Goal: Task Accomplishment & Management: Manage account settings

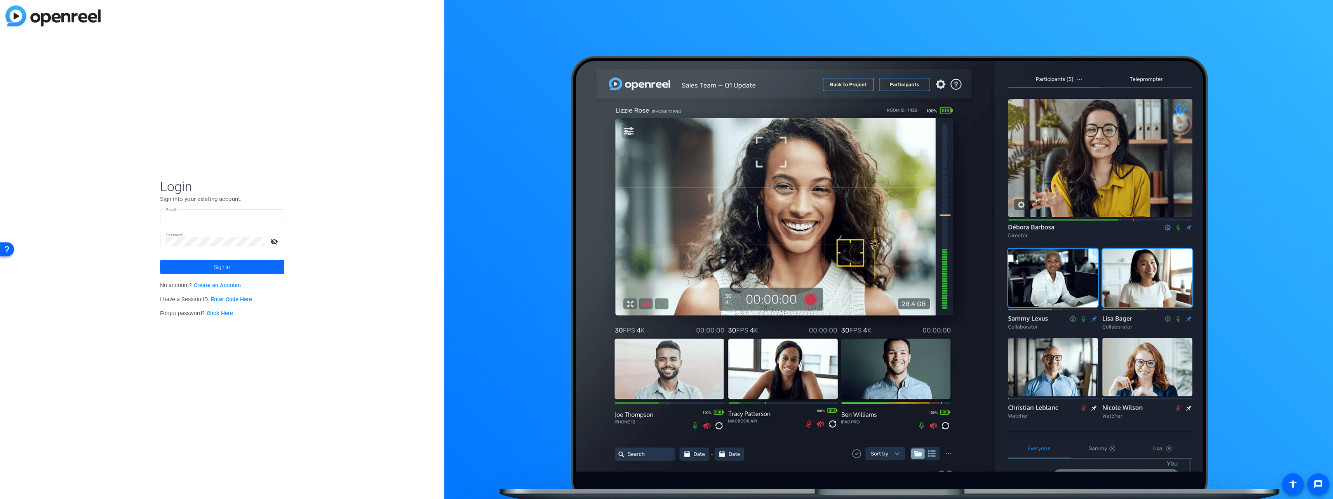
type input "[PERSON_NAME][EMAIL_ADDRESS][PERSON_NAME][DOMAIN_NAME]"
click at [229, 266] on span "Sign in" at bounding box center [222, 266] width 16 height 19
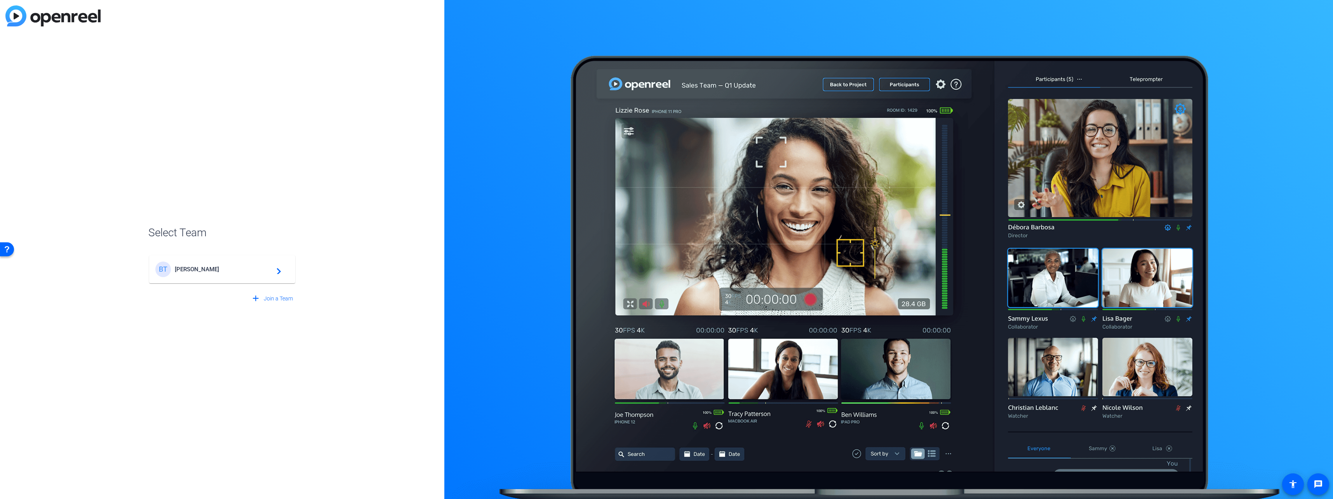
click at [216, 268] on span "[PERSON_NAME]" at bounding box center [223, 269] width 97 height 7
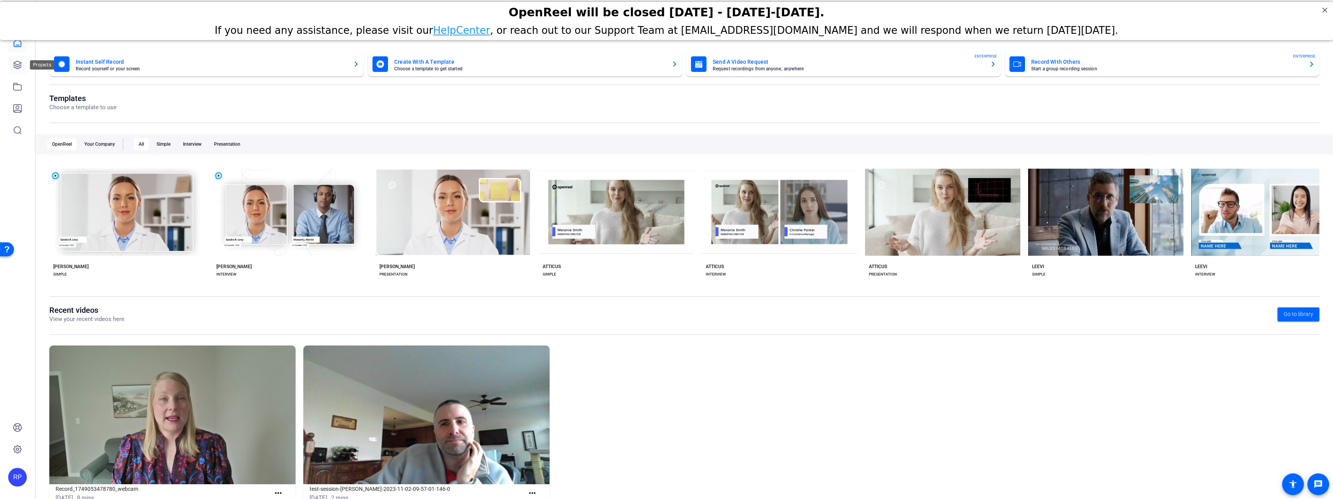
click at [16, 70] on link at bounding box center [17, 65] width 19 height 19
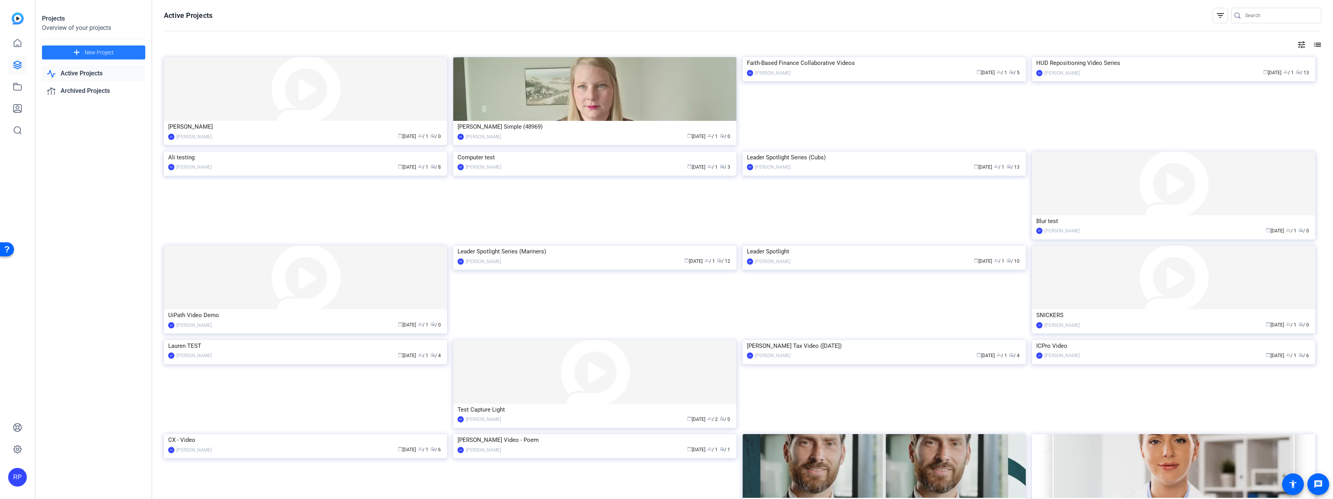
click at [97, 53] on span "New Project" at bounding box center [99, 53] width 29 height 8
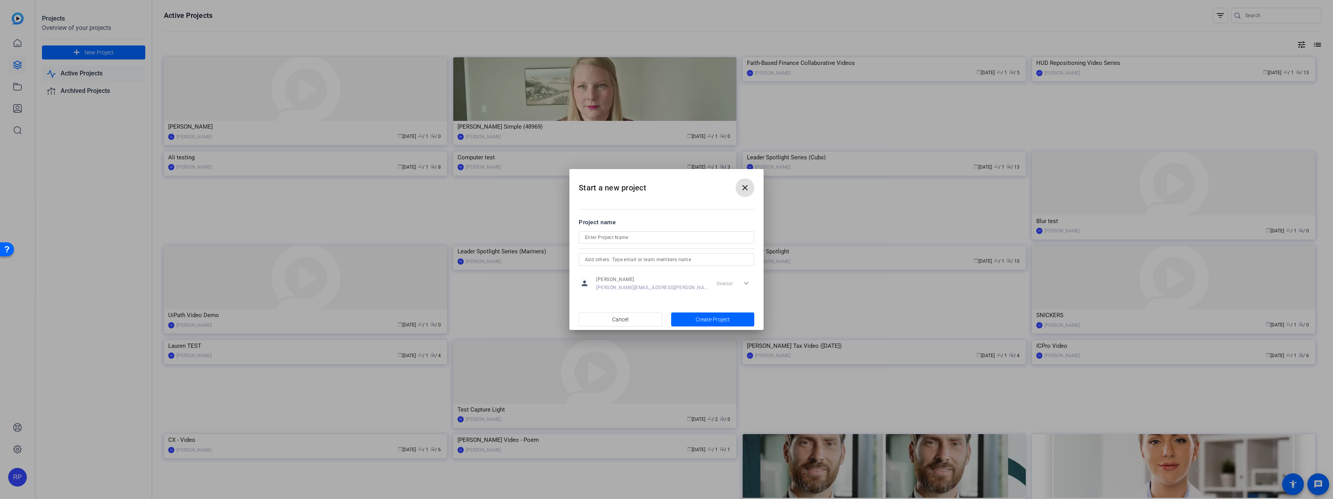
click at [597, 239] on input at bounding box center [666, 237] width 163 height 9
type input "BT X MA Integration"
click at [703, 318] on span "Create Project" at bounding box center [712, 319] width 34 height 8
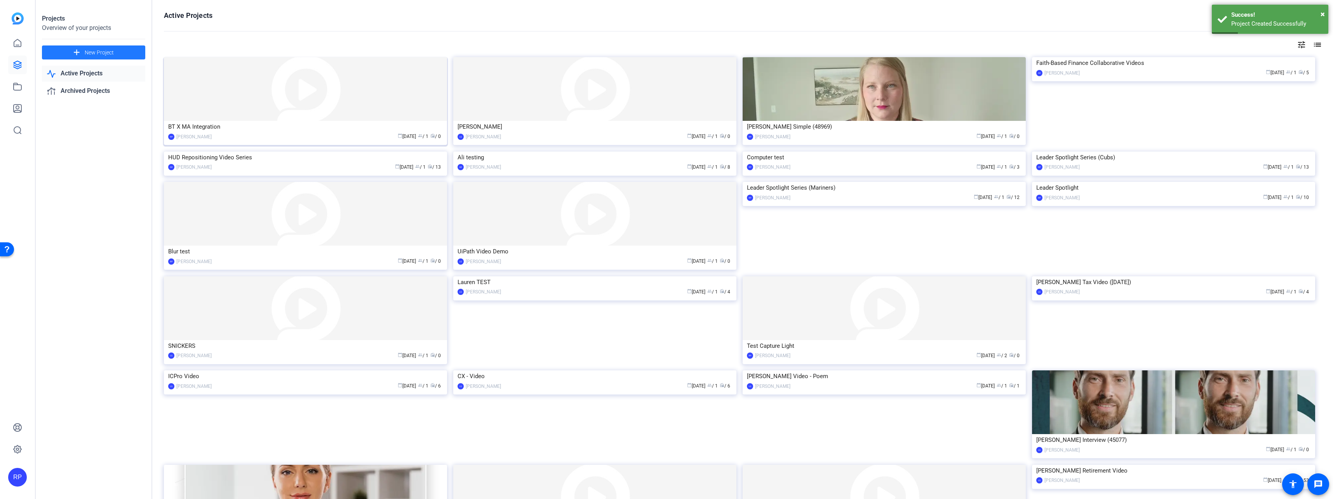
click at [359, 122] on div "BT X MA Integration" at bounding box center [305, 127] width 275 height 12
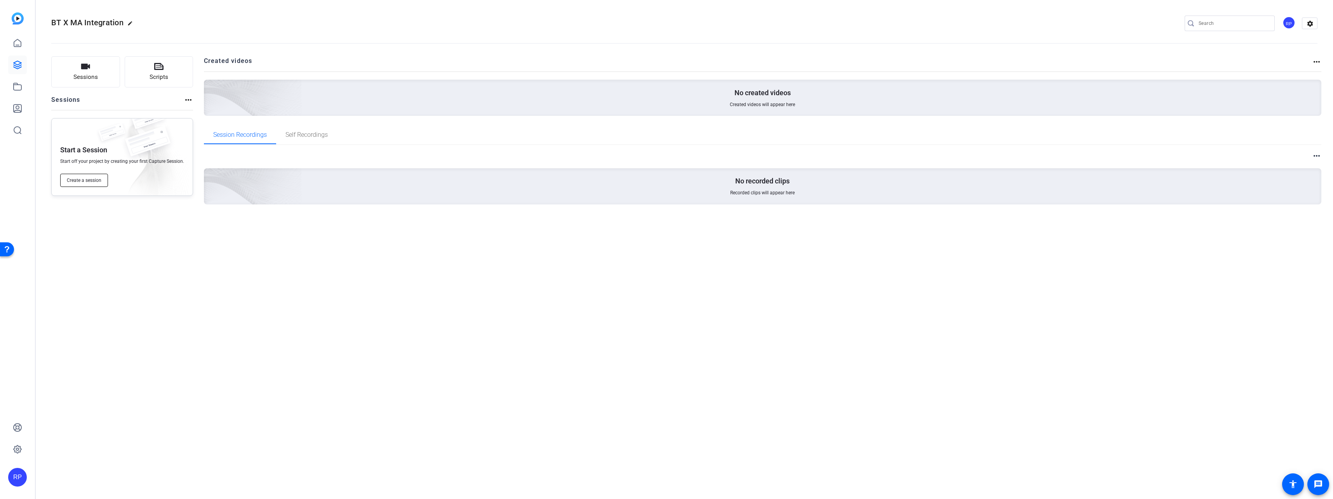
click at [85, 182] on span "Create a session" at bounding box center [84, 180] width 35 height 6
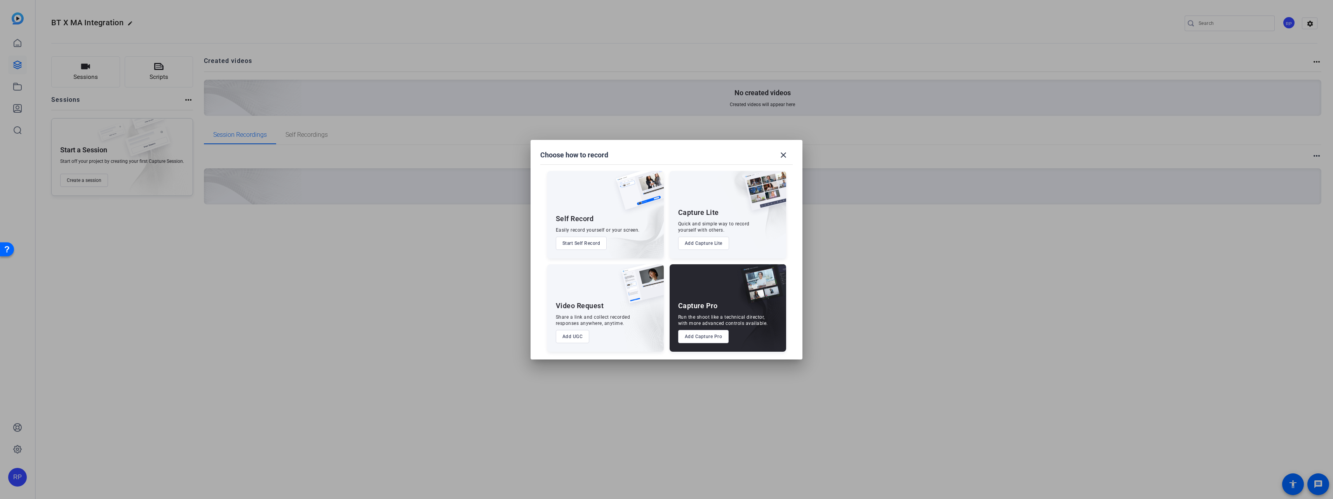
click at [706, 242] on button "Add Capture Lite" at bounding box center [703, 242] width 51 height 13
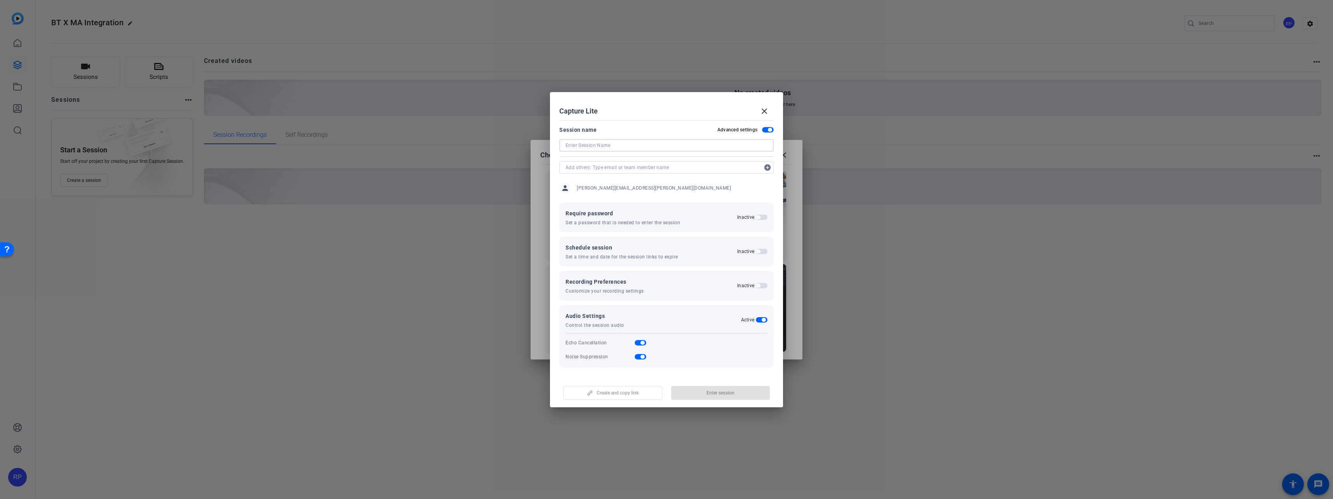
click at [617, 144] on input at bounding box center [666, 145] width 202 height 9
type input "[PERSON_NAME]"
click at [634, 393] on span "Create and copy link" at bounding box center [617, 392] width 42 height 6
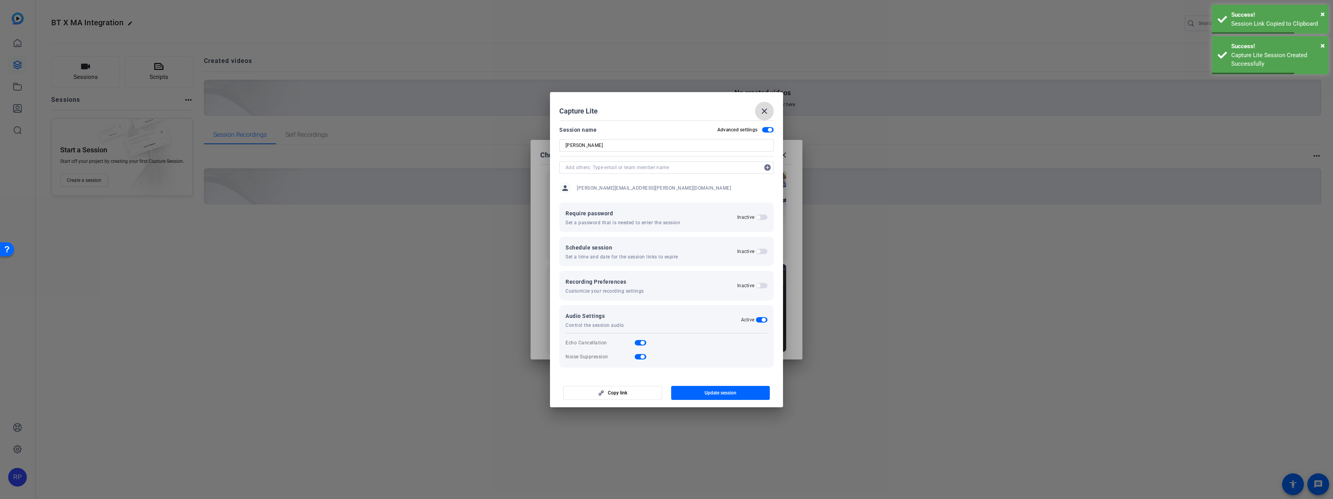
click at [764, 109] on mat-icon "close" at bounding box center [763, 110] width 9 height 9
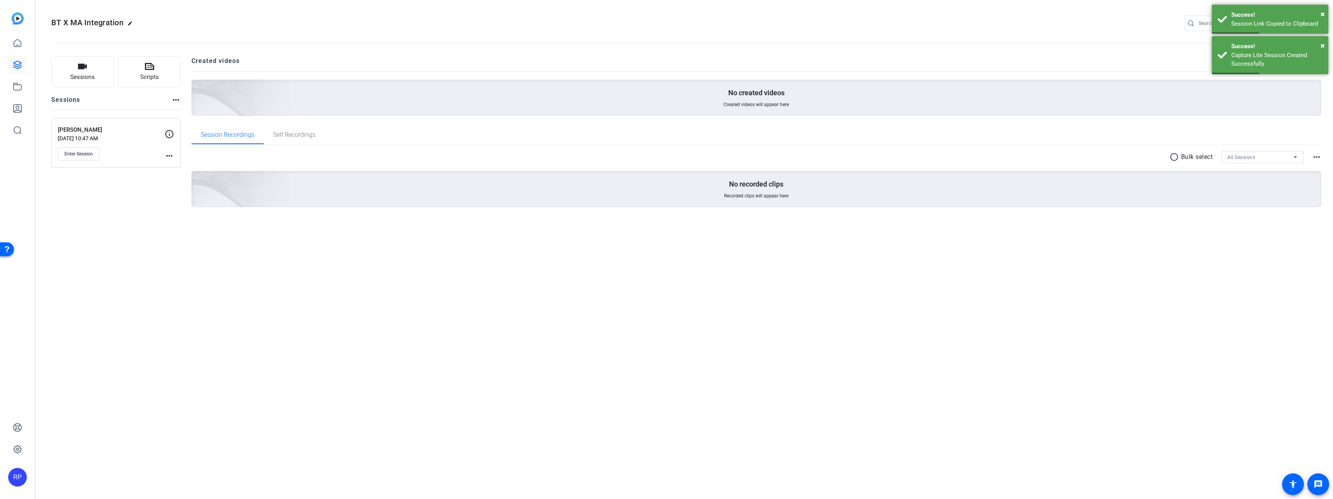
click at [513, 288] on div "BT X MA Integration edit RP settings Sessions Scripts Sessions more_horiz [PERS…" at bounding box center [684, 249] width 1297 height 499
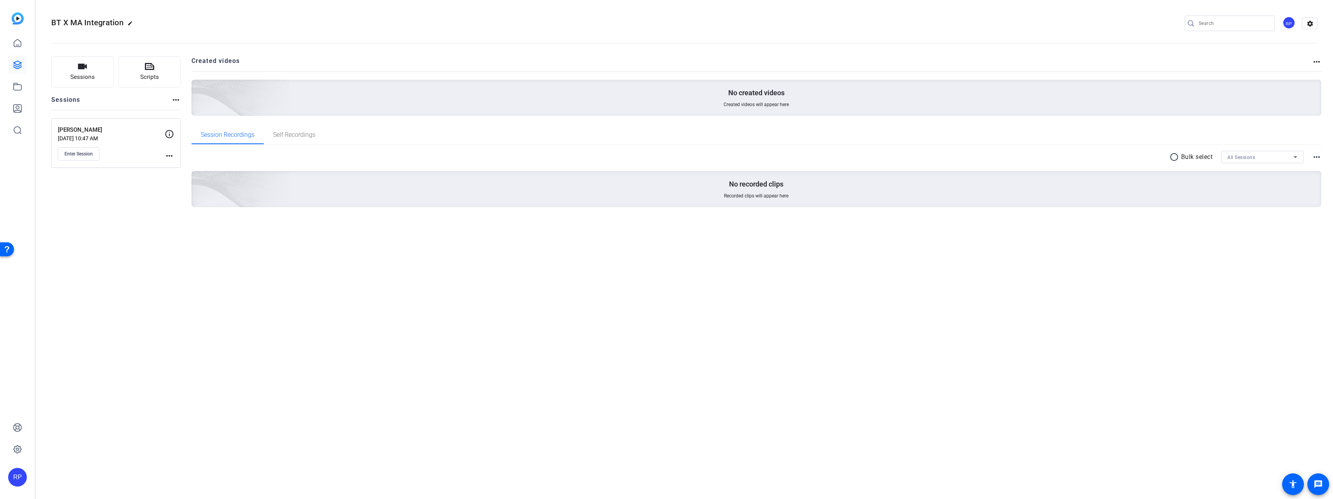
click at [170, 158] on mat-icon "more_horiz" at bounding box center [169, 155] width 9 height 9
click at [359, 282] on div at bounding box center [666, 249] width 1333 height 499
click at [174, 99] on mat-icon "more_horiz" at bounding box center [175, 99] width 9 height 9
click at [341, 280] on div at bounding box center [666, 249] width 1333 height 499
click at [14, 66] on icon at bounding box center [17, 64] width 9 height 9
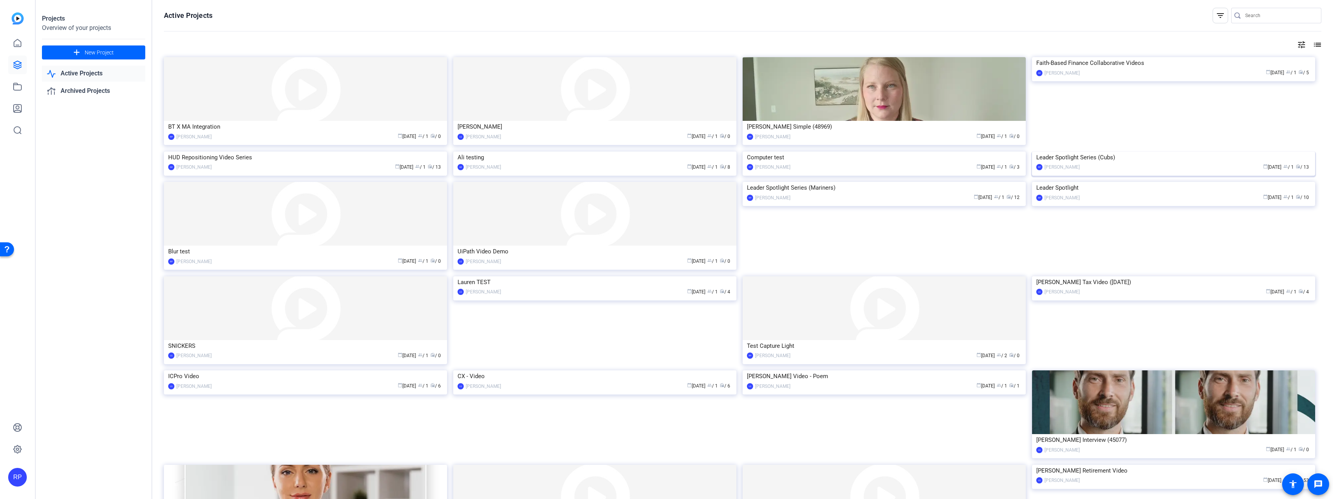
click at [1098, 163] on div "Leader Spotlight Series (Cubs)" at bounding box center [1173, 157] width 275 height 12
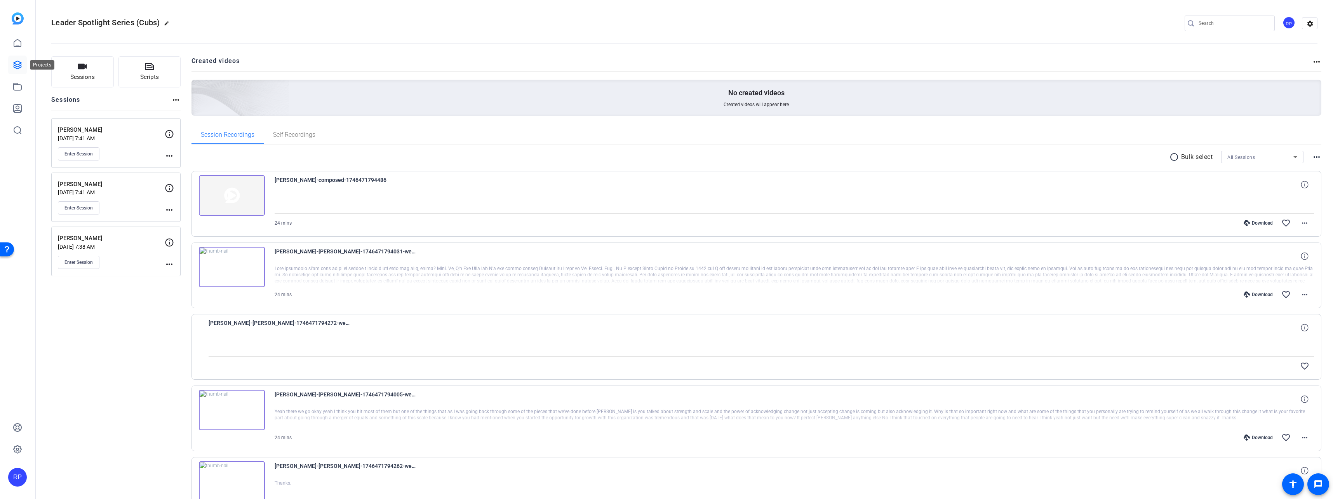
click at [16, 66] on icon at bounding box center [18, 65] width 8 height 8
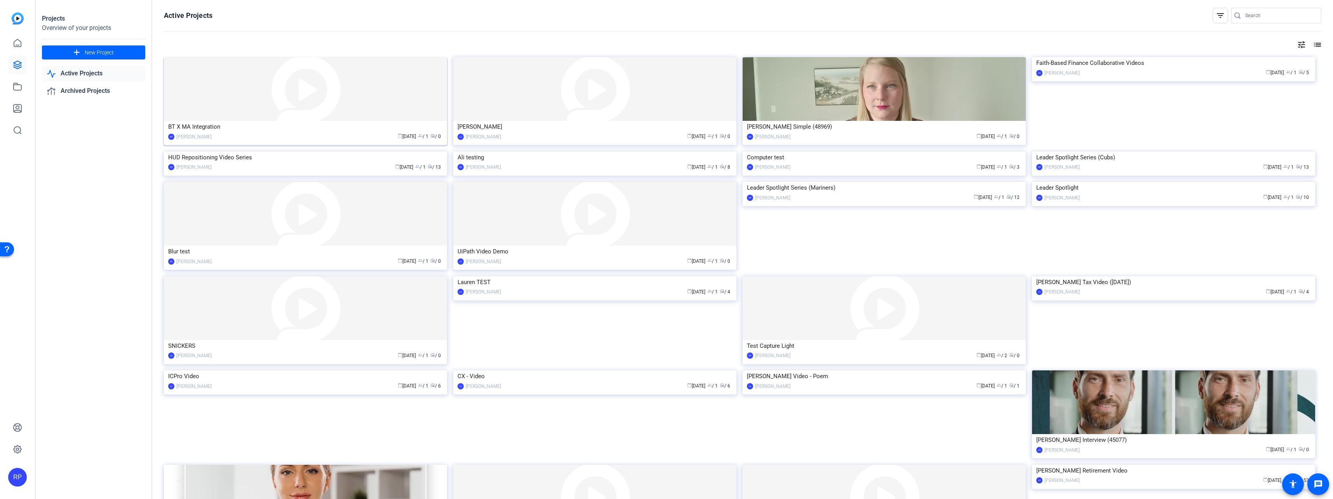
click at [298, 122] on div "BT X MA Integration" at bounding box center [305, 127] width 275 height 12
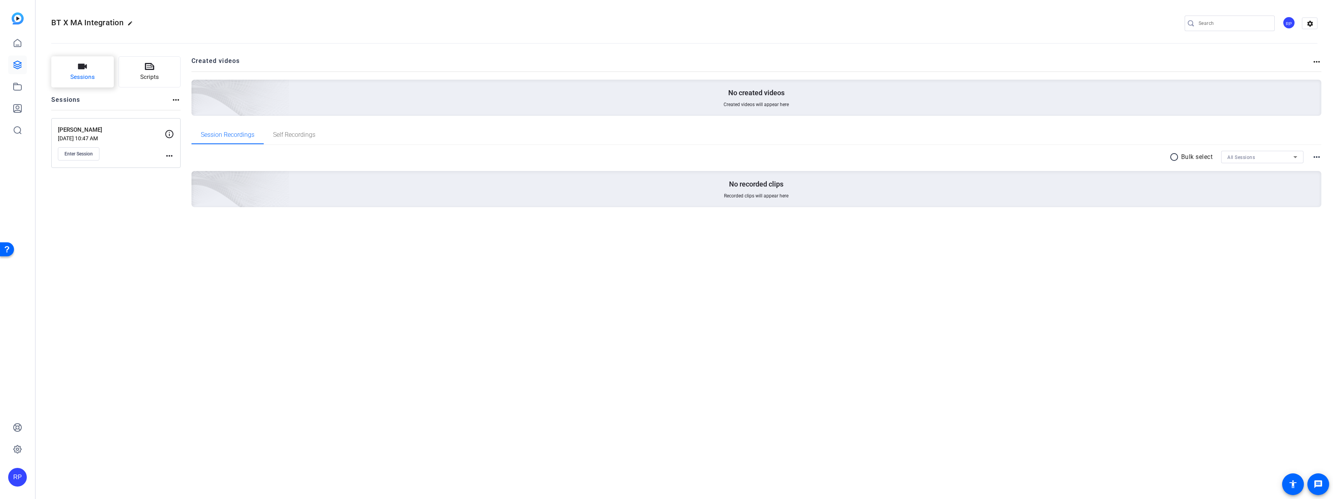
click at [85, 78] on span "Sessions" at bounding box center [82, 77] width 24 height 9
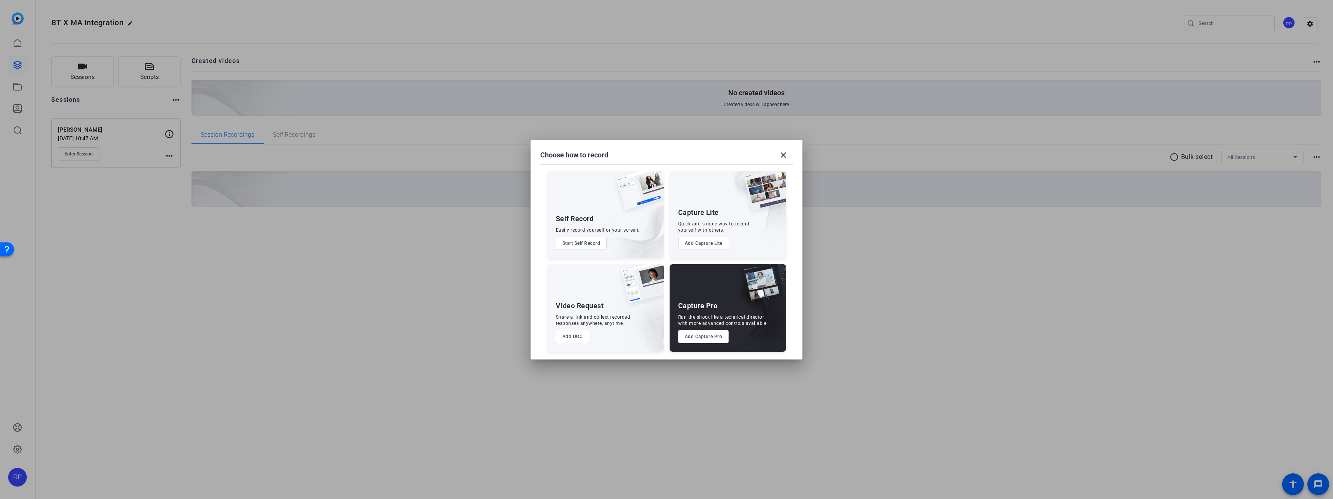
click at [754, 229] on img at bounding box center [750, 210] width 69 height 78
click at [702, 244] on button "Add Capture Lite" at bounding box center [703, 242] width 51 height 13
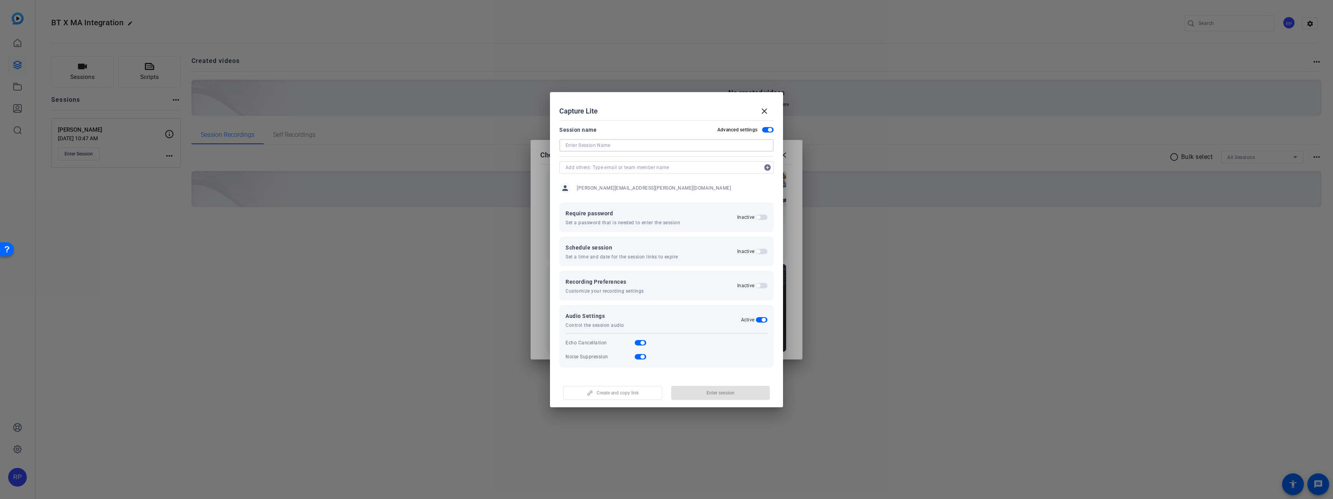
click at [660, 146] on input at bounding box center [666, 145] width 202 height 9
type input "[PERSON_NAME]"
click at [648, 398] on span "button" at bounding box center [612, 392] width 98 height 19
click at [764, 113] on mat-icon "close" at bounding box center [763, 110] width 9 height 9
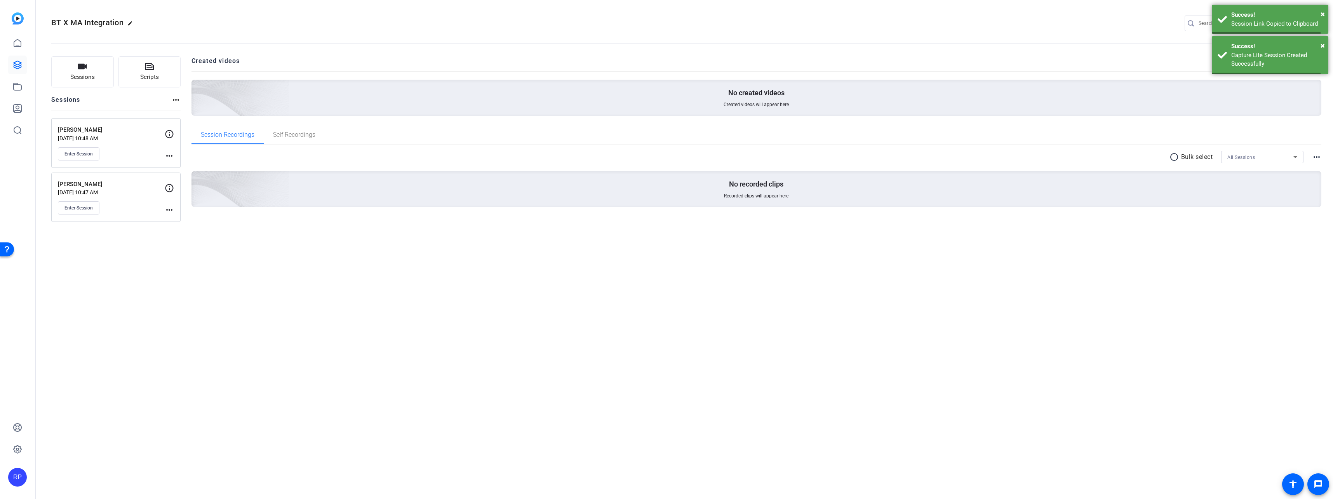
click at [432, 318] on div "BT X MA Integration edit RP settings Sessions Scripts Sessions more_horiz [PERS…" at bounding box center [684, 249] width 1297 height 499
click at [93, 70] on button "Sessions" at bounding box center [82, 71] width 63 height 31
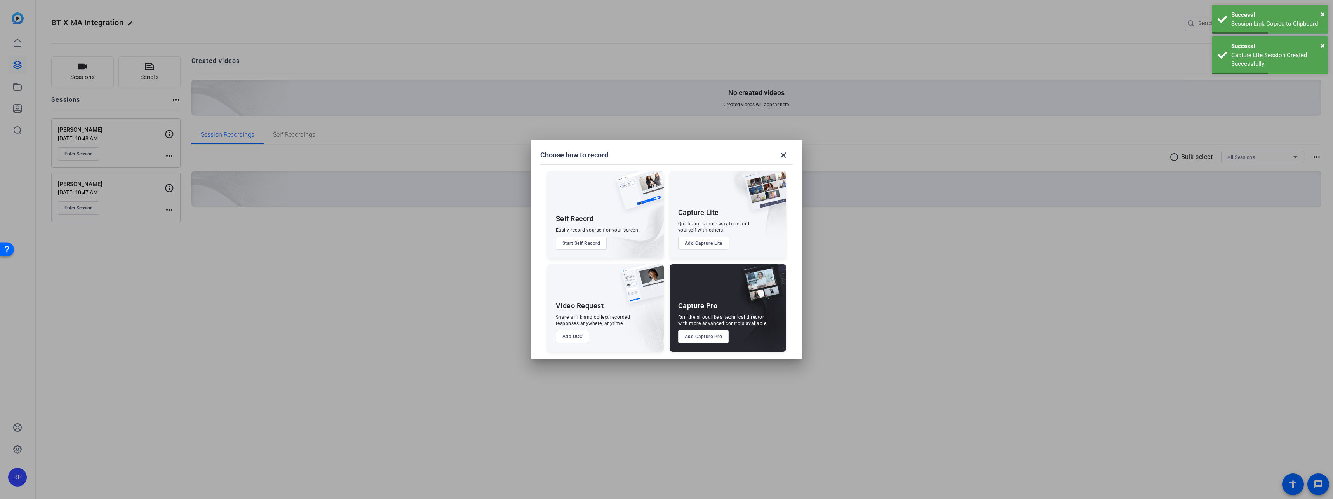
click at [707, 241] on button "Add Capture Lite" at bounding box center [703, 242] width 51 height 13
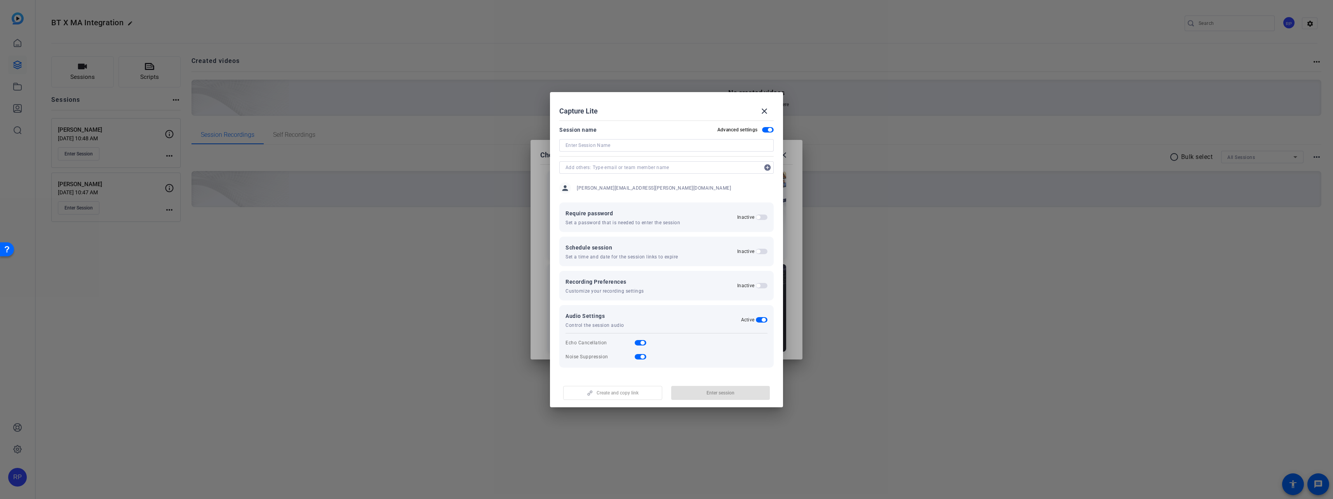
click at [608, 144] on input at bounding box center [666, 145] width 202 height 9
type input "[PERSON_NAME]"
click at [638, 397] on span "button" at bounding box center [612, 392] width 98 height 19
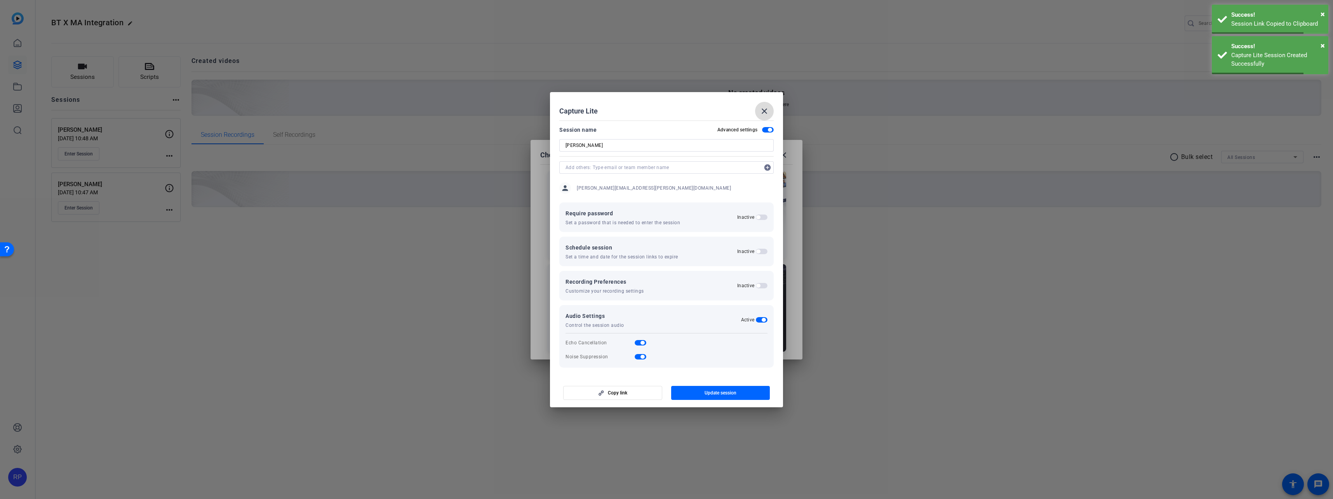
click at [764, 111] on mat-icon "close" at bounding box center [763, 110] width 9 height 9
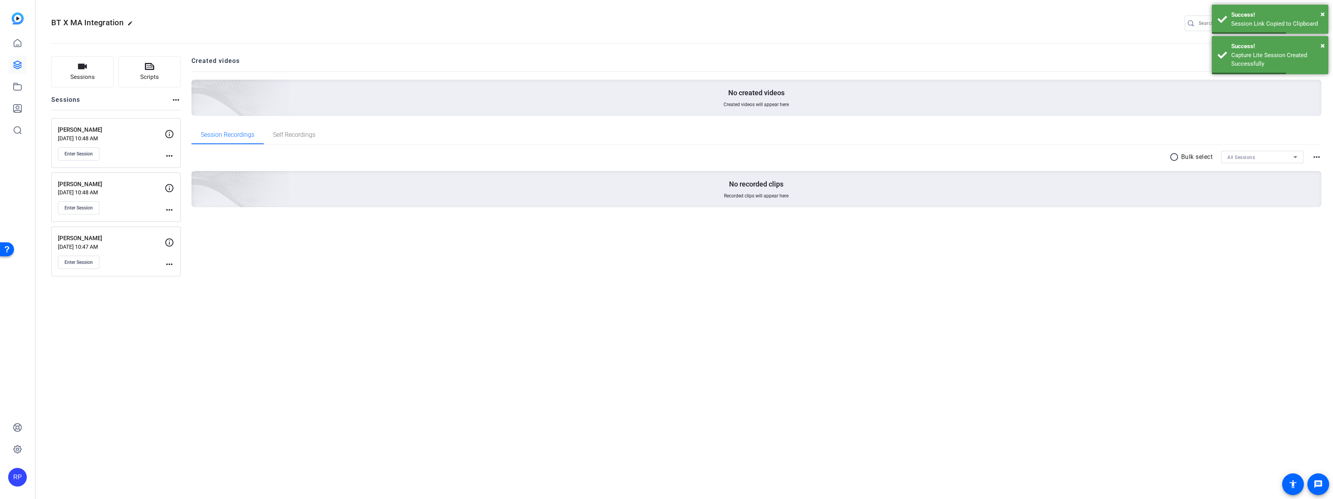
click at [925, 254] on div "Created videos more_horiz No created videos Created videos will appear here Ses…" at bounding box center [756, 166] width 1130 height 220
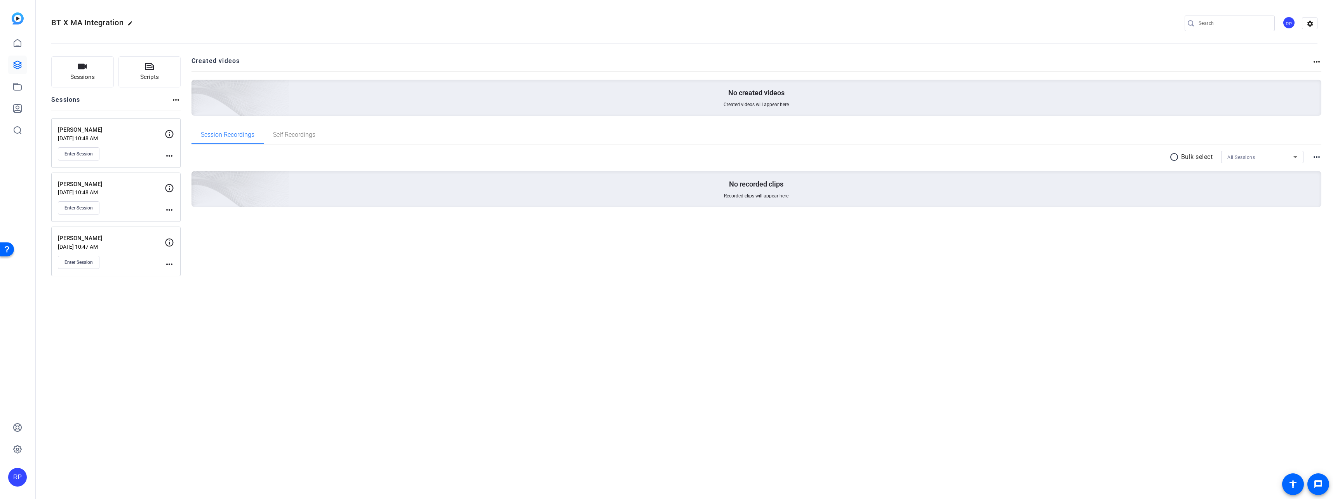
click at [169, 153] on mat-icon "more_horiz" at bounding box center [169, 155] width 9 height 9
click at [169, 132] on div at bounding box center [666, 249] width 1333 height 499
click at [168, 134] on icon at bounding box center [169, 133] width 9 height 9
click at [79, 129] on p "[PERSON_NAME]" at bounding box center [111, 129] width 107 height 9
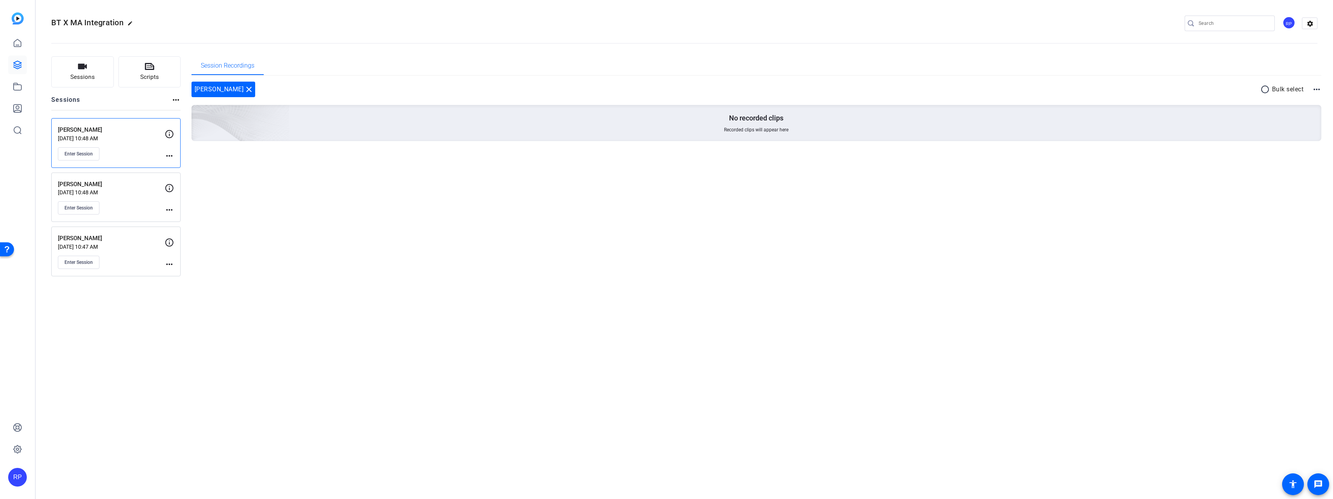
click at [169, 134] on icon at bounding box center [169, 133] width 9 height 9
click at [321, 219] on div "Session Recordings [PERSON_NAME] close radio_button_unchecked Bulk select more_…" at bounding box center [756, 166] width 1130 height 220
click at [244, 89] on mat-icon "close" at bounding box center [248, 89] width 9 height 9
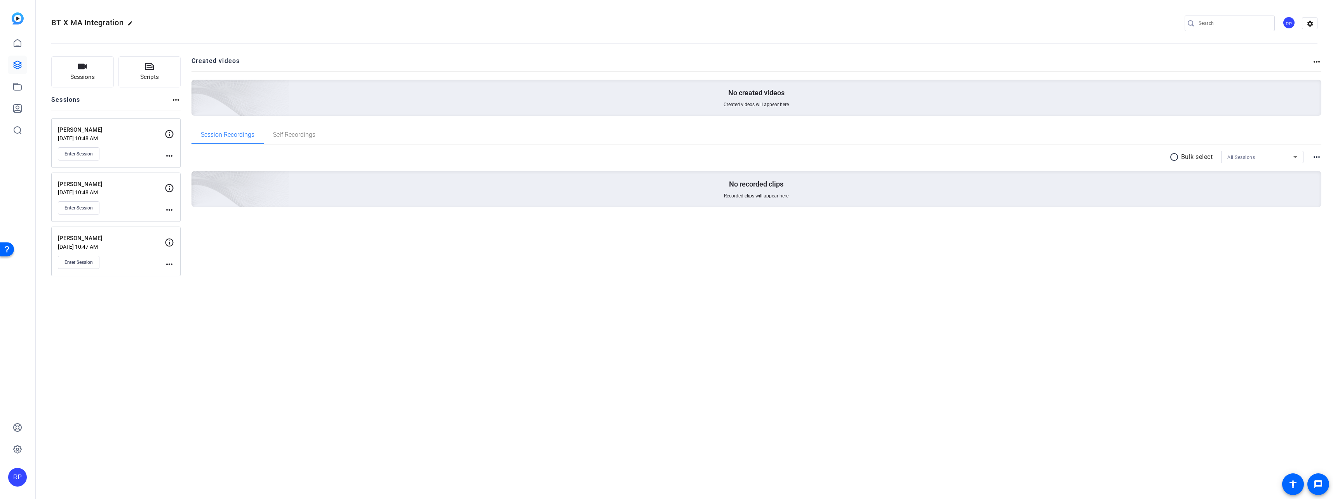
click at [167, 156] on mat-icon "more_horiz" at bounding box center [169, 155] width 9 height 9
click at [177, 168] on span "Edit Session" at bounding box center [188, 166] width 35 height 9
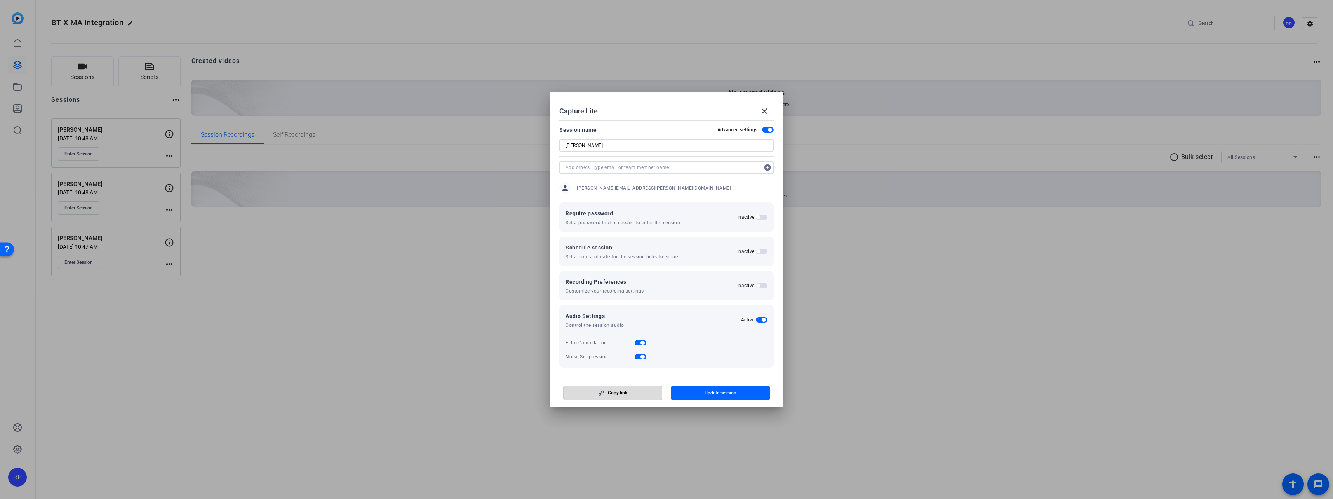
click at [620, 394] on span "Copy link" at bounding box center [617, 392] width 19 height 6
click at [1179, 296] on div at bounding box center [666, 249] width 1333 height 499
click at [764, 111] on mat-icon "close" at bounding box center [763, 110] width 9 height 9
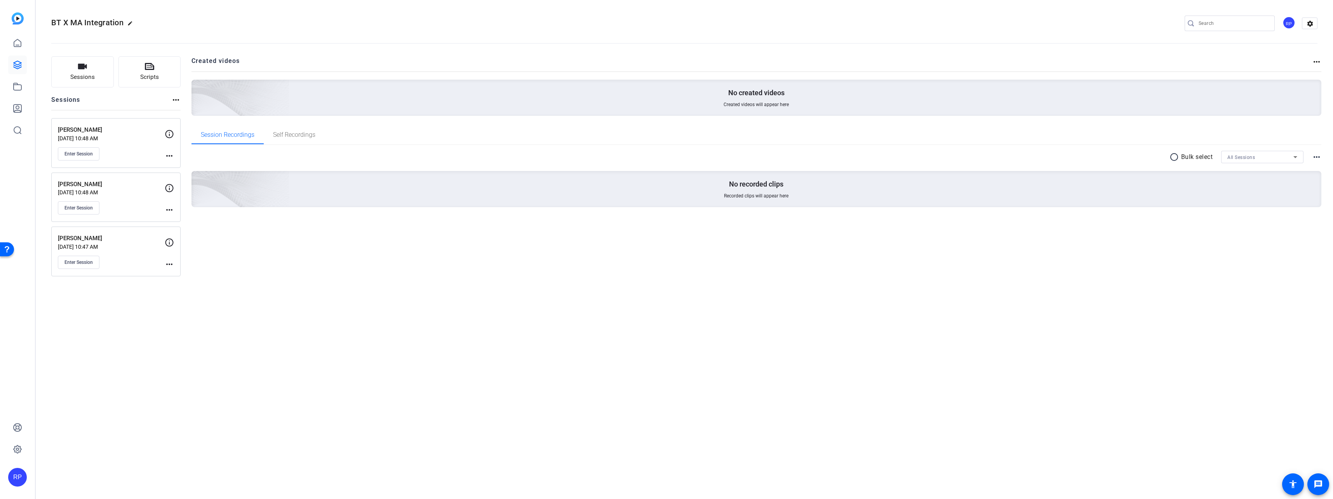
click at [91, 185] on p "[PERSON_NAME]" at bounding box center [111, 184] width 107 height 9
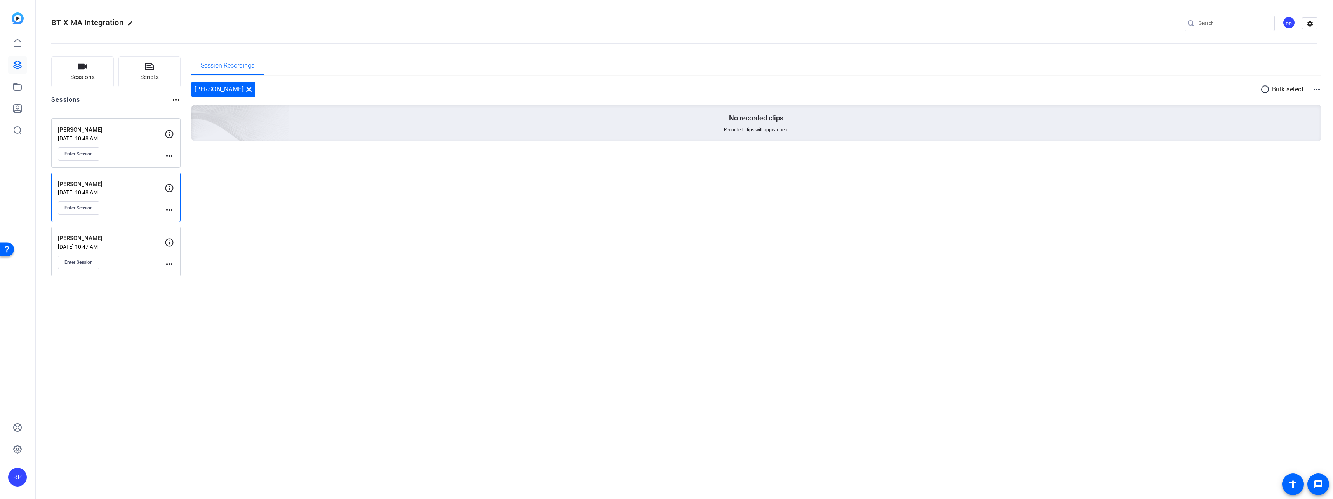
click at [244, 88] on div "[PERSON_NAME] close" at bounding box center [223, 90] width 64 height 16
drag, startPoint x: 244, startPoint y: 88, endPoint x: 249, endPoint y: 89, distance: 5.2
click at [249, 89] on mat-icon "close" at bounding box center [248, 89] width 9 height 9
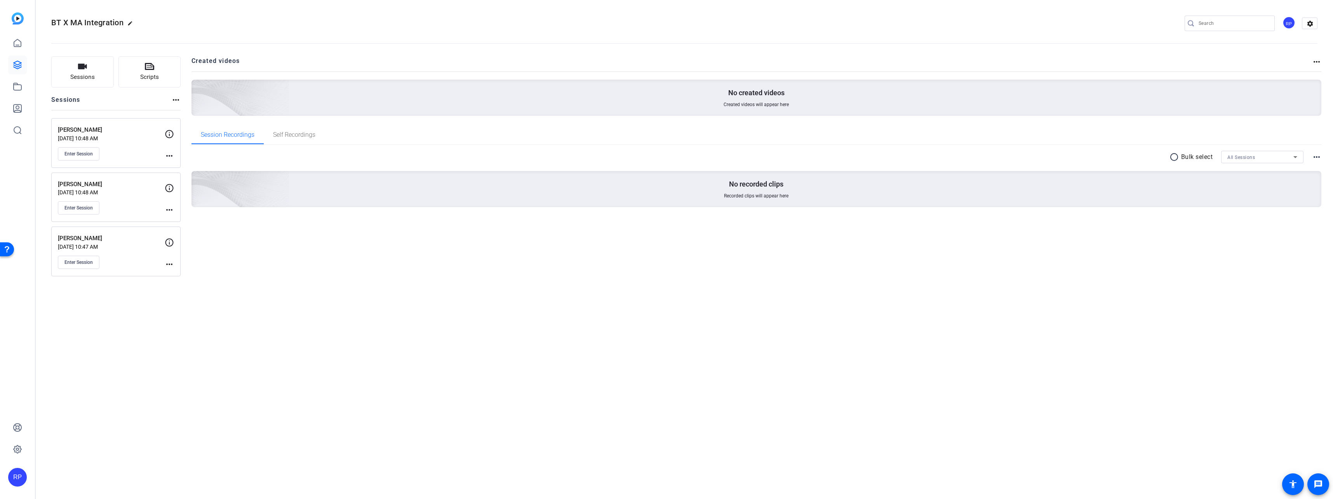
click at [170, 209] on mat-icon "more_horiz" at bounding box center [169, 209] width 9 height 9
click at [182, 222] on span "Edit Session" at bounding box center [188, 221] width 35 height 9
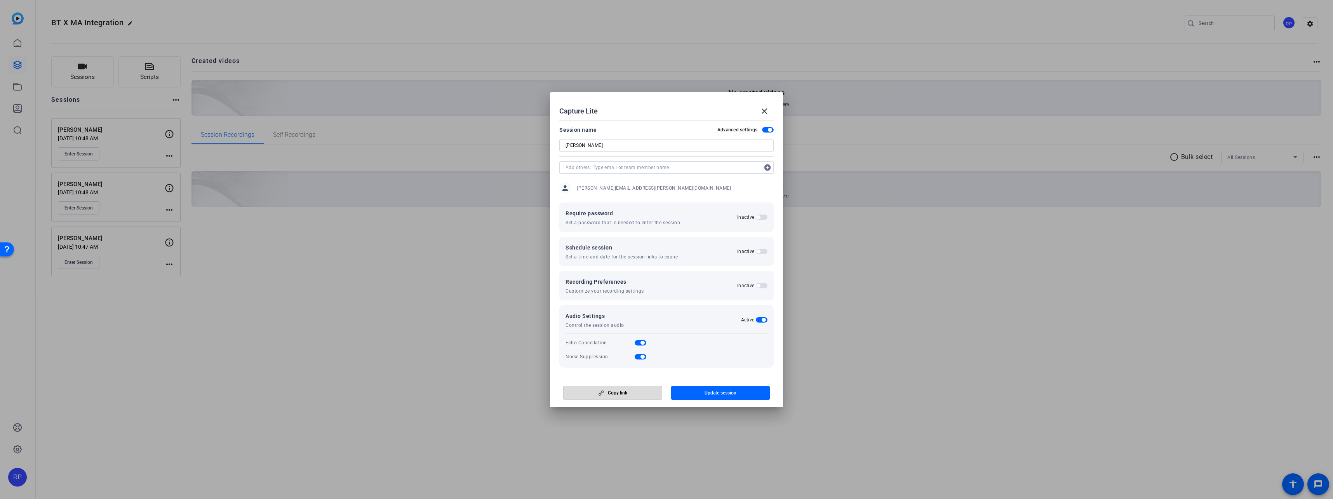
click at [624, 392] on span "Copy link" at bounding box center [617, 392] width 19 height 6
copy div "radio_button_unchecked"
drag, startPoint x: 319, startPoint y: 271, endPoint x: 278, endPoint y: 243, distance: 49.6
click at [319, 271] on div at bounding box center [666, 249] width 1333 height 499
click at [118, 240] on div at bounding box center [666, 249] width 1333 height 499
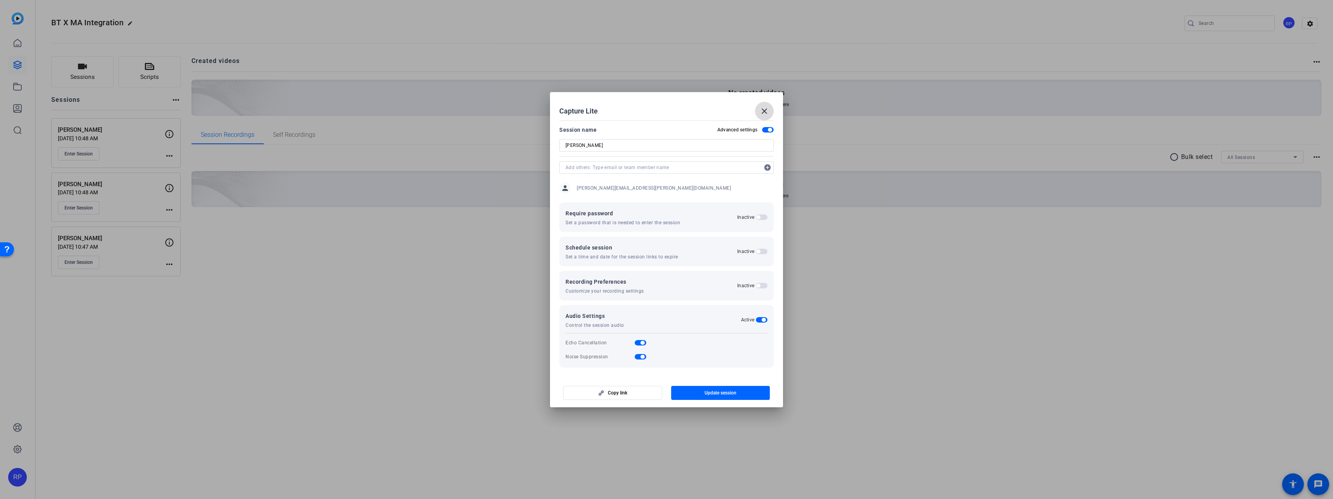
click at [764, 111] on mat-icon "close" at bounding box center [763, 110] width 9 height 9
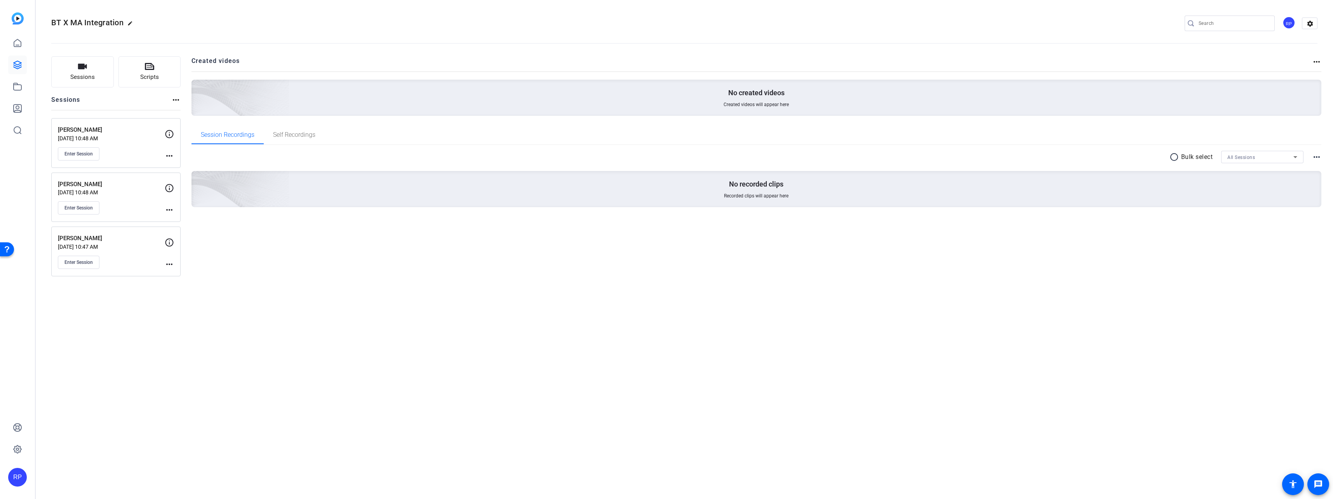
click at [169, 263] on mat-icon "more_horiz" at bounding box center [169, 263] width 9 height 9
click at [175, 276] on span "Edit Session" at bounding box center [188, 275] width 35 height 9
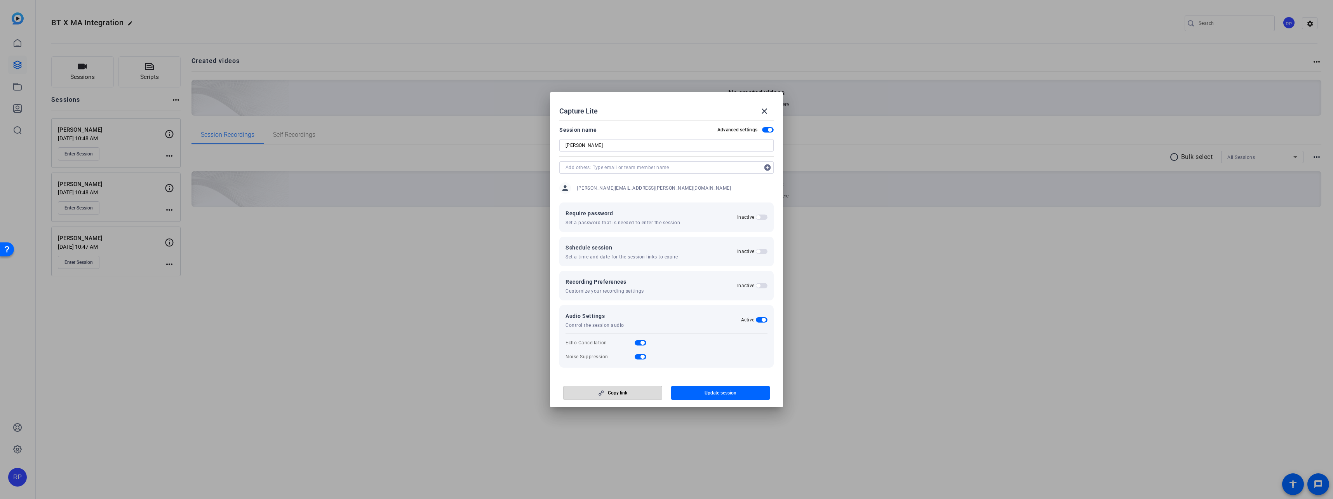
click at [638, 395] on span "button" at bounding box center [612, 392] width 98 height 19
click at [335, 357] on div at bounding box center [666, 249] width 1333 height 499
click at [765, 111] on mat-icon "close" at bounding box center [763, 110] width 9 height 9
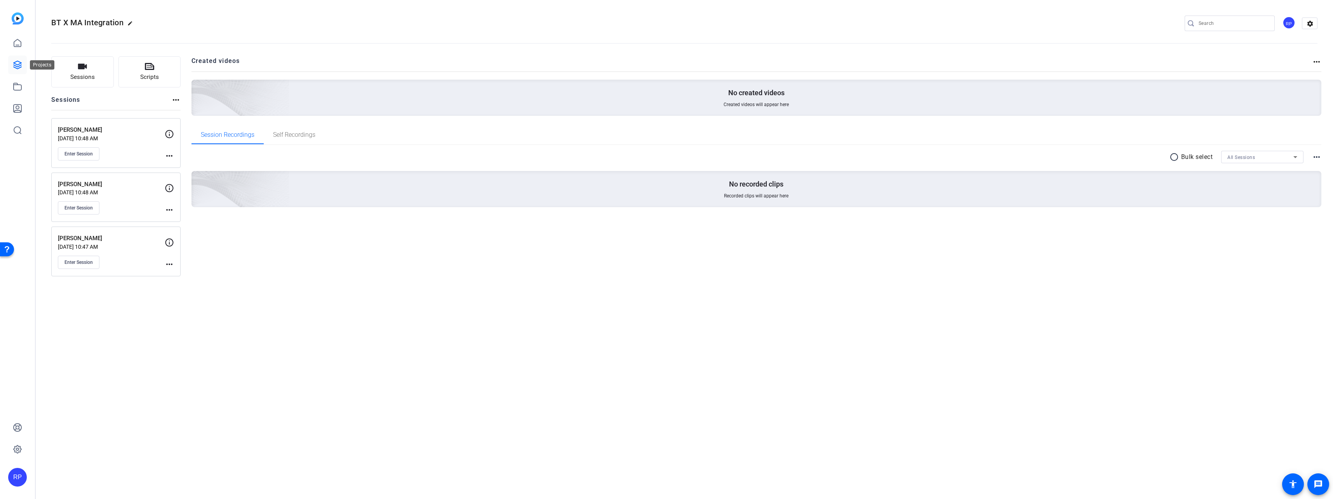
click at [17, 66] on icon at bounding box center [17, 64] width 9 height 9
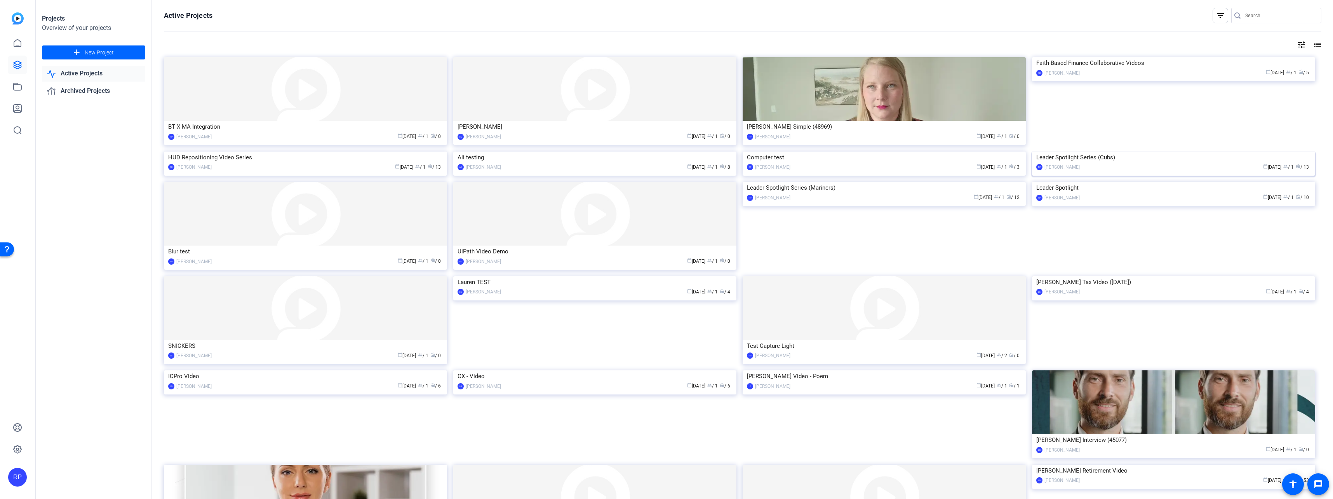
click at [1101, 163] on div "Leader Spotlight Series (Cubs)" at bounding box center [1173, 157] width 275 height 12
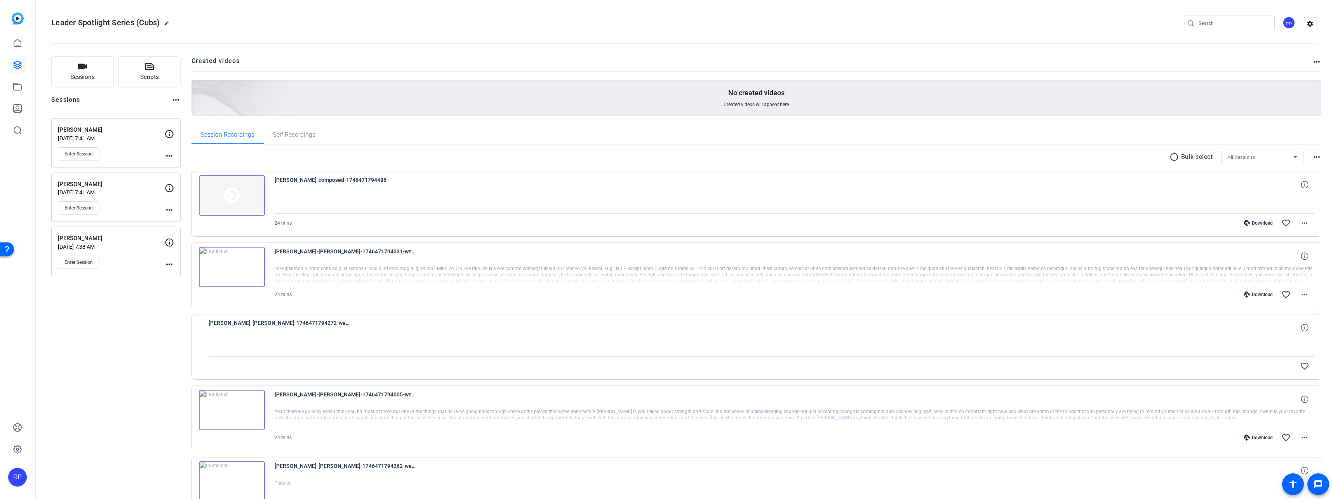
click at [175, 395] on div "Sessions Scripts Sessions more_horiz [PERSON_NAME] [DATE] 7:41 AM Enter Session…" at bounding box center [115, 487] width 129 height 862
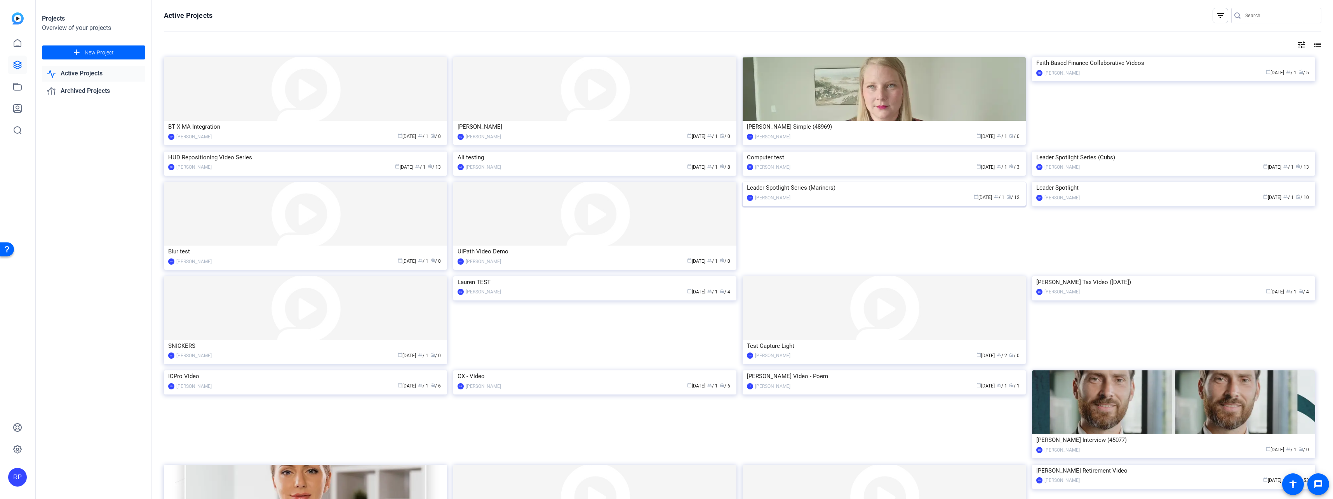
click at [848, 193] on div "Leader Spotlight Series (Mariners)" at bounding box center [884, 188] width 275 height 12
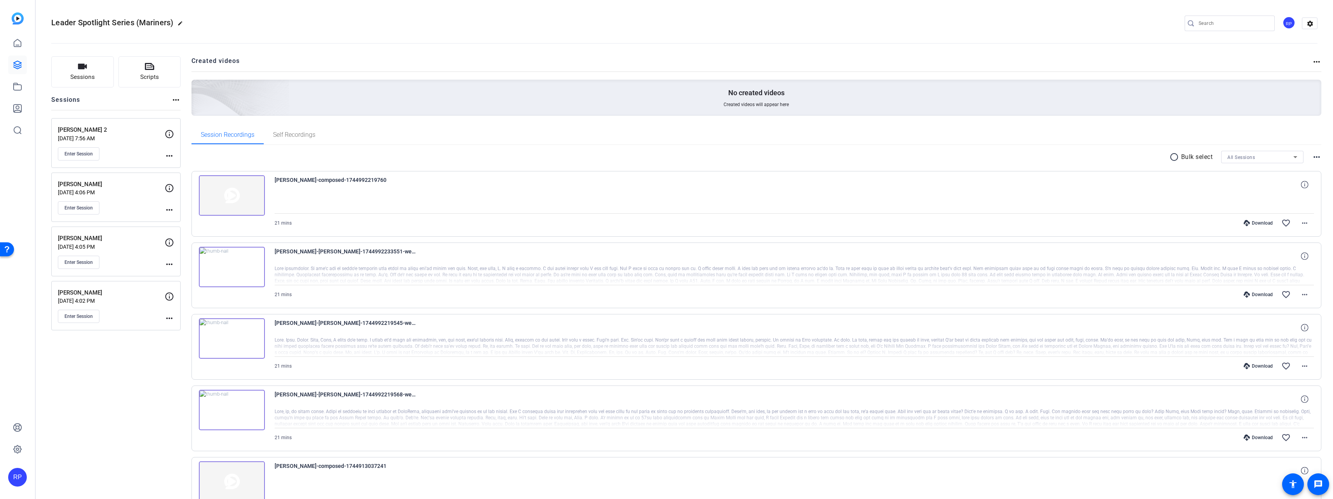
click at [248, 422] on img at bounding box center [232, 409] width 66 height 40
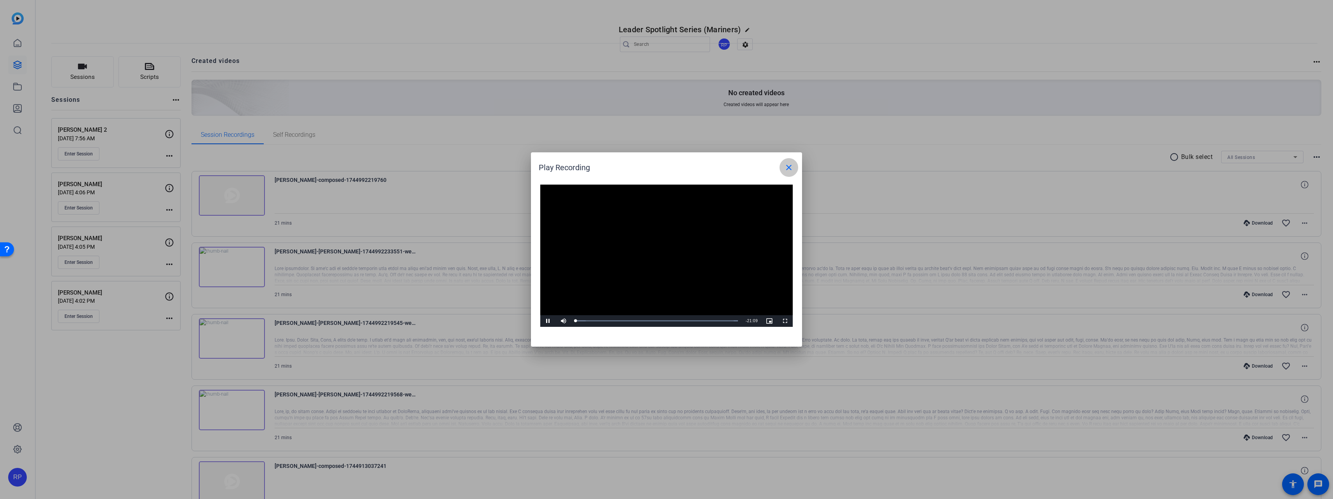
click at [790, 166] on mat-icon "close" at bounding box center [788, 167] width 9 height 9
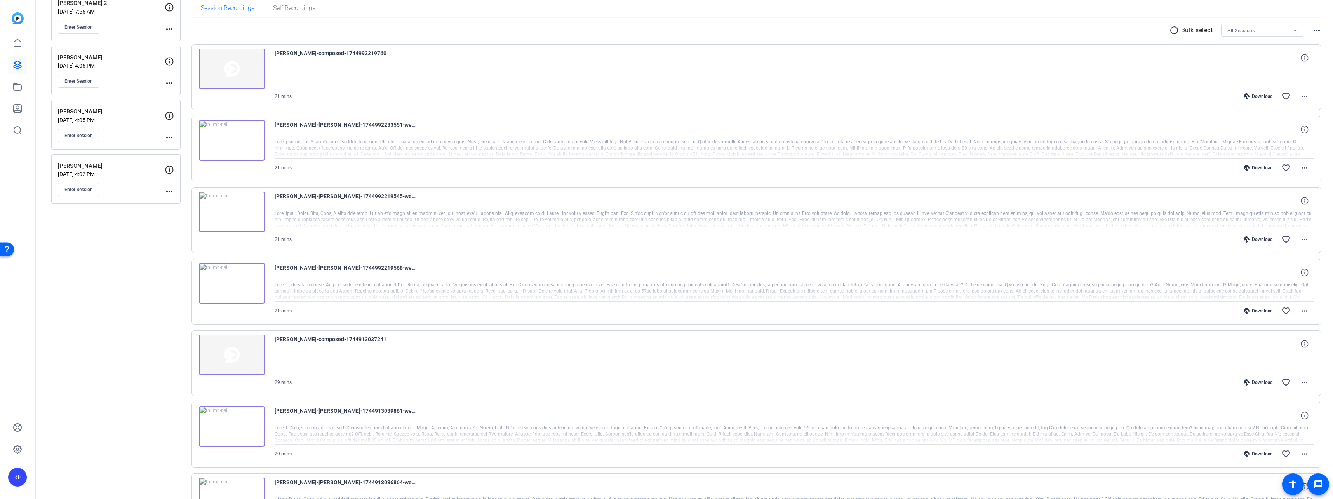
scroll to position [116, 0]
